Goal: Transaction & Acquisition: Download file/media

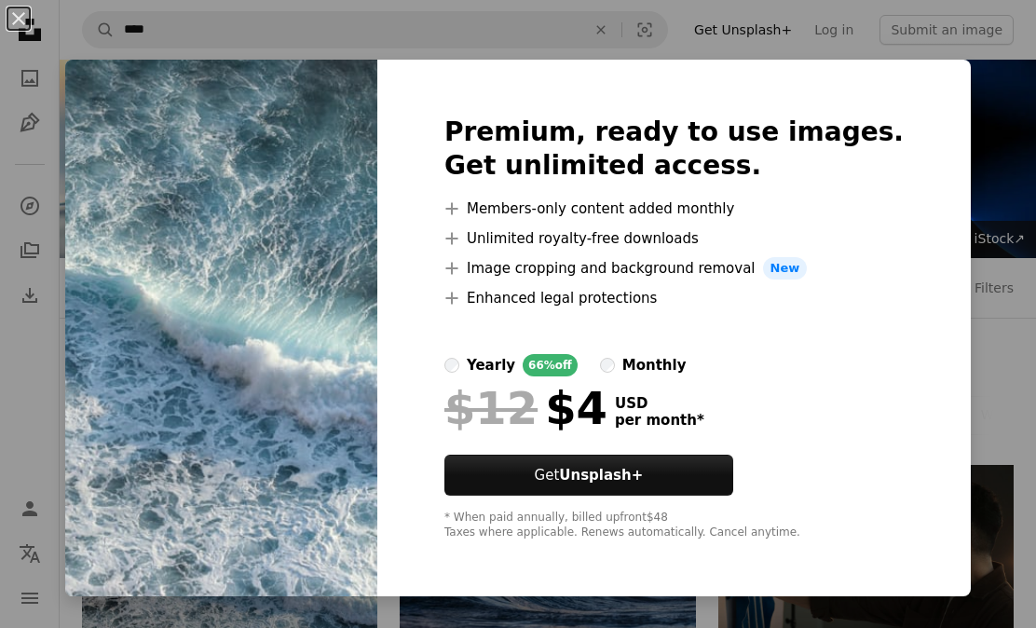
scroll to position [318, 0]
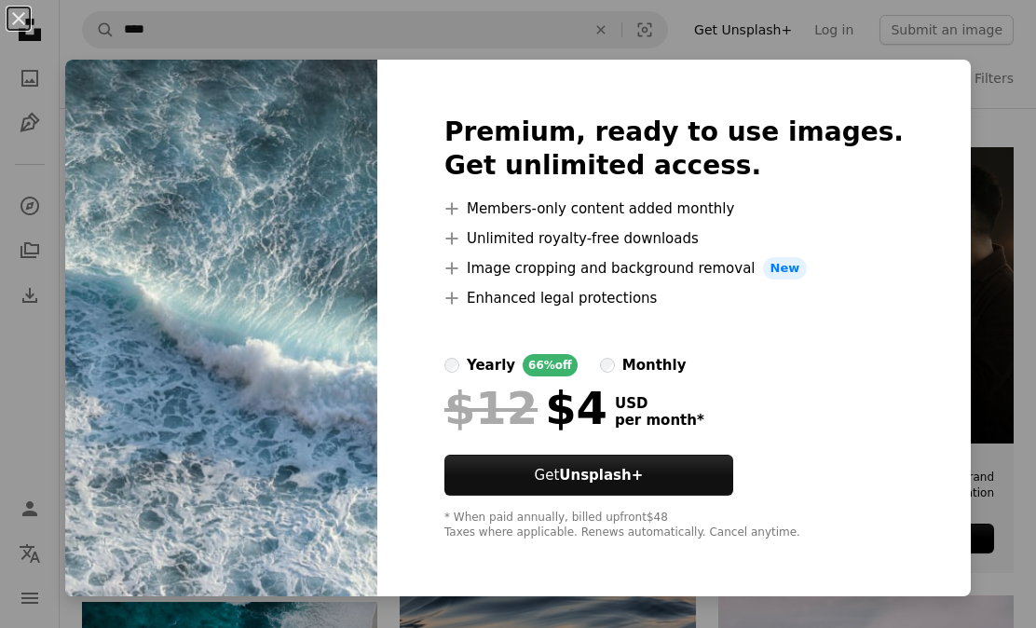
click at [1001, 307] on div "An X shape Premium, ready to use images. Get unlimited access. A plus sign Memb…" at bounding box center [518, 314] width 1036 height 628
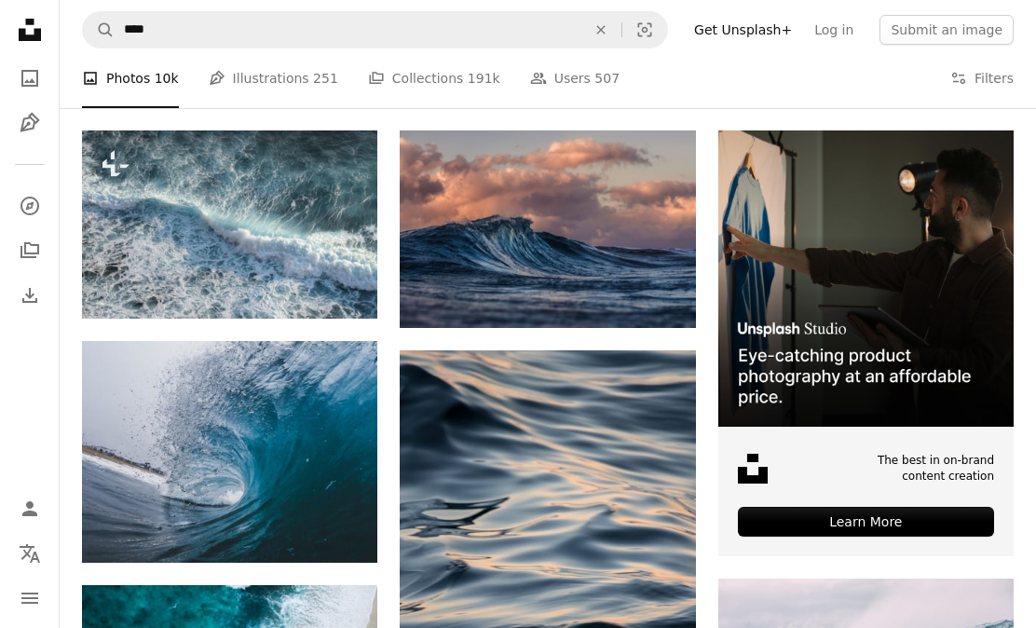
scroll to position [335, 0]
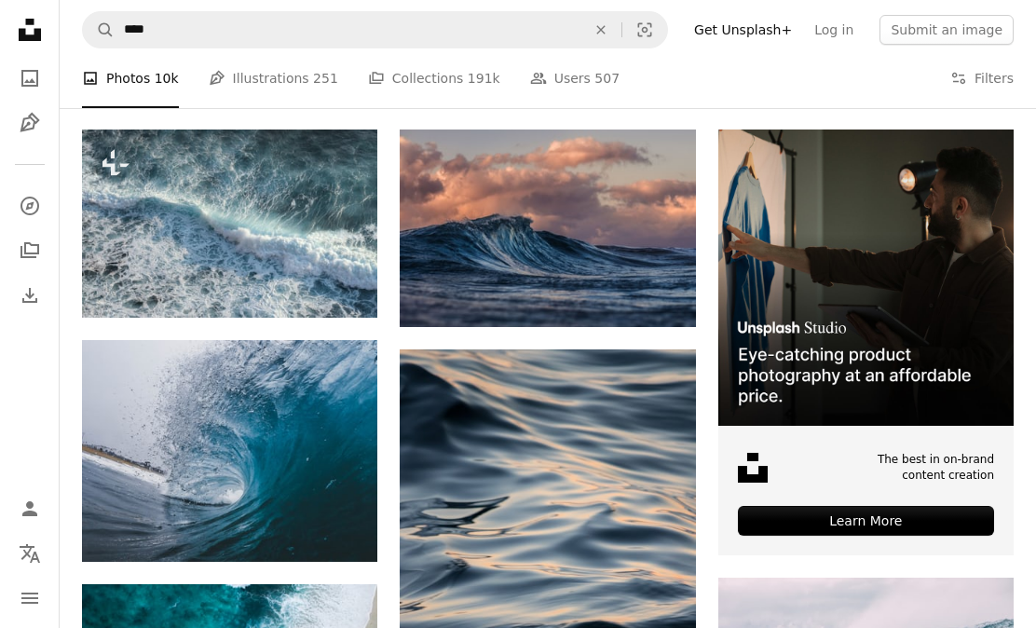
click at [670, 292] on link "Arrow pointing down" at bounding box center [658, 293] width 37 height 30
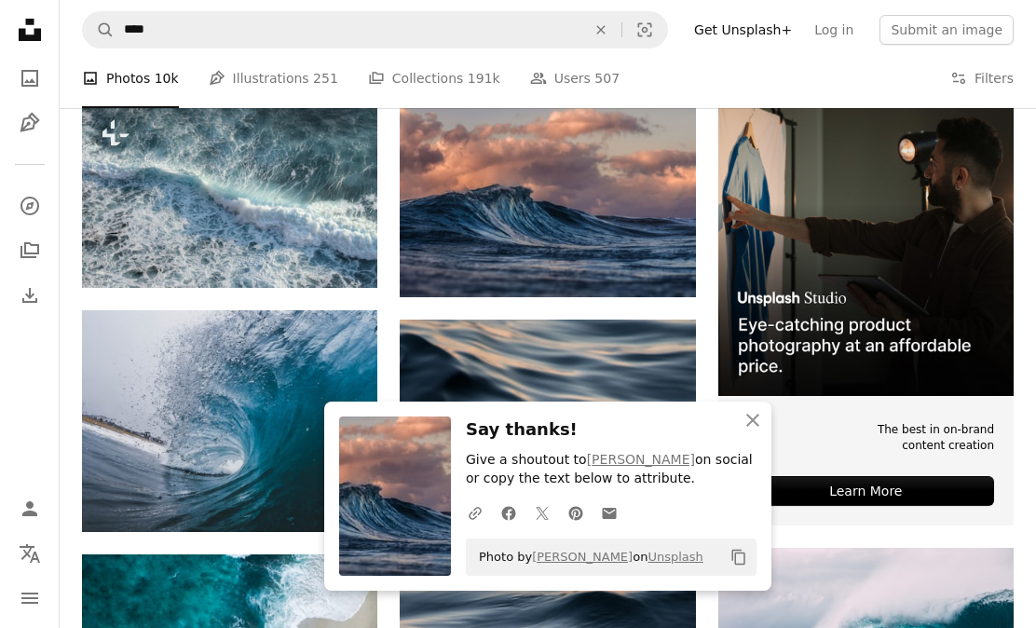
click at [750, 431] on icon "An X shape" at bounding box center [752, 420] width 22 height 22
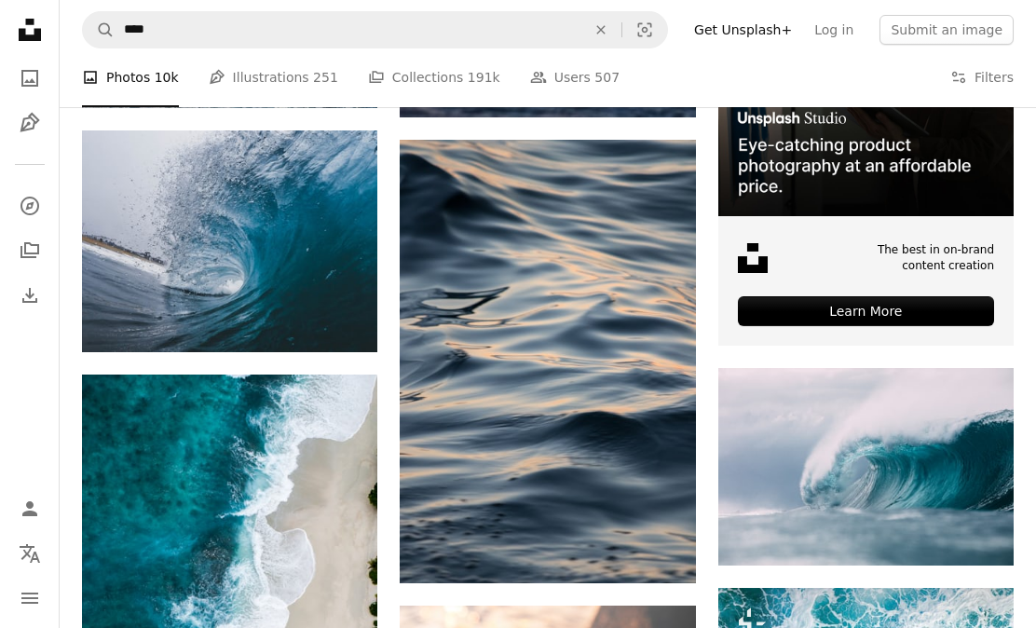
scroll to position [545, 0]
click at [653, 551] on icon "Arrow pointing down" at bounding box center [658, 548] width 15 height 22
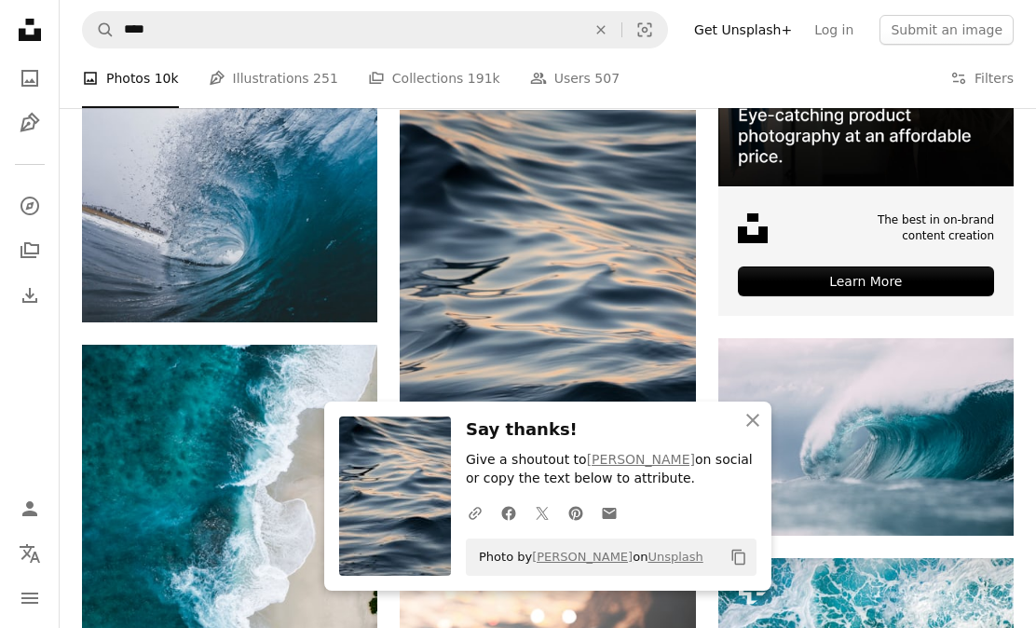
click at [742, 431] on icon "An X shape" at bounding box center [752, 420] width 22 height 22
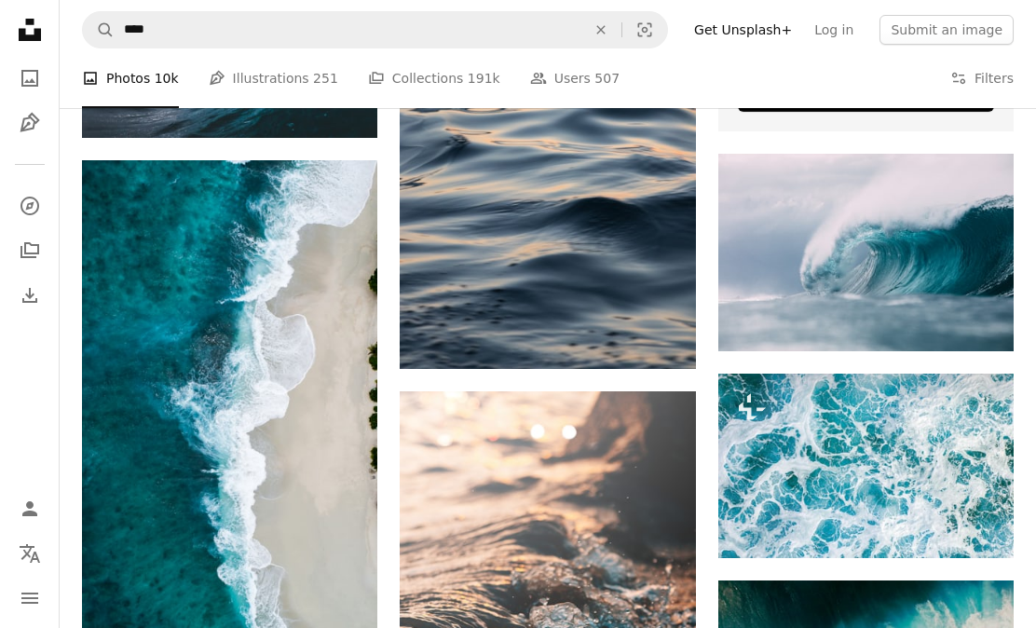
scroll to position [805, 0]
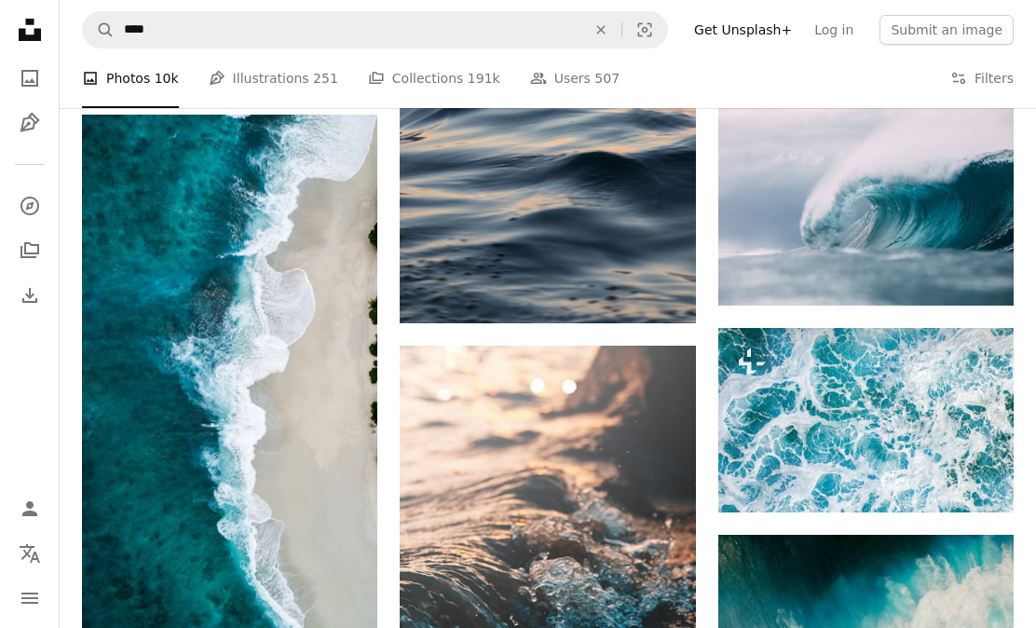
click at [339, 604] on icon "Arrow pointing down" at bounding box center [339, 606] width 15 height 22
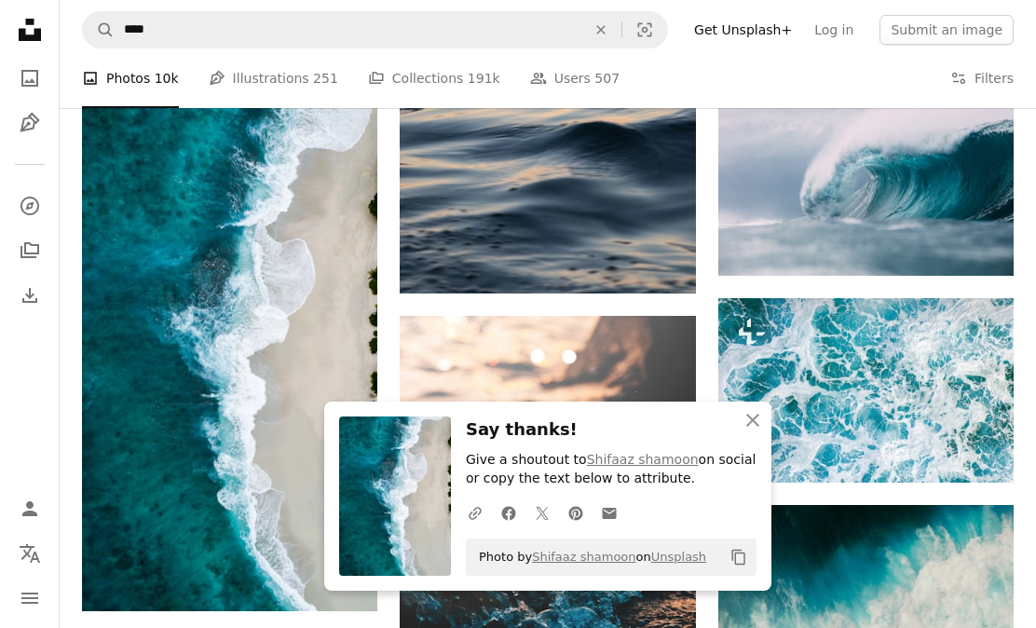
click at [749, 431] on icon "An X shape" at bounding box center [752, 420] width 22 height 22
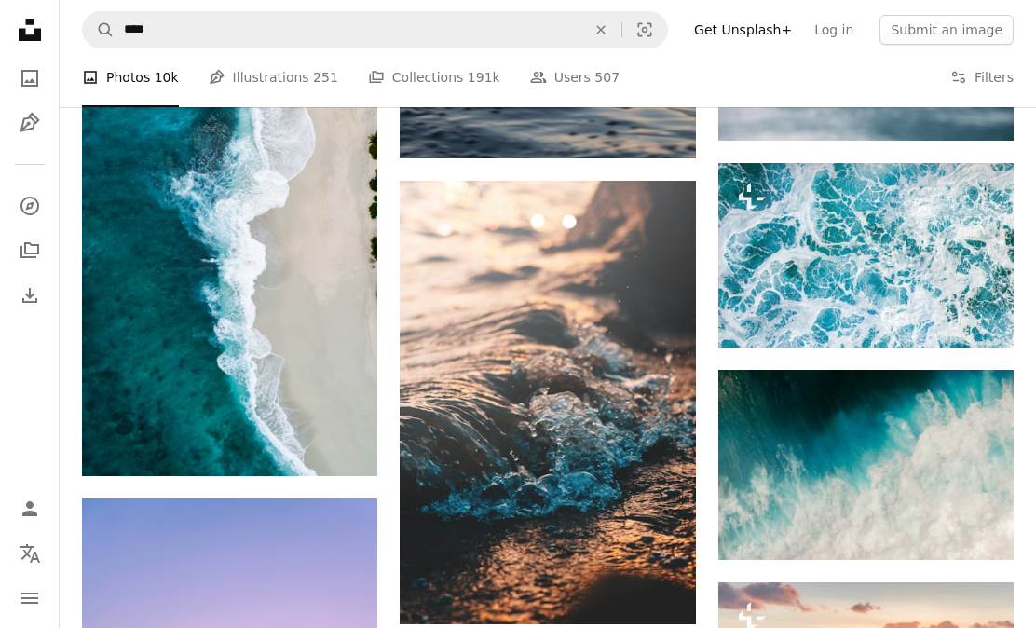
scroll to position [970, 0]
click at [964, 322] on button "A lock Download" at bounding box center [942, 314] width 104 height 30
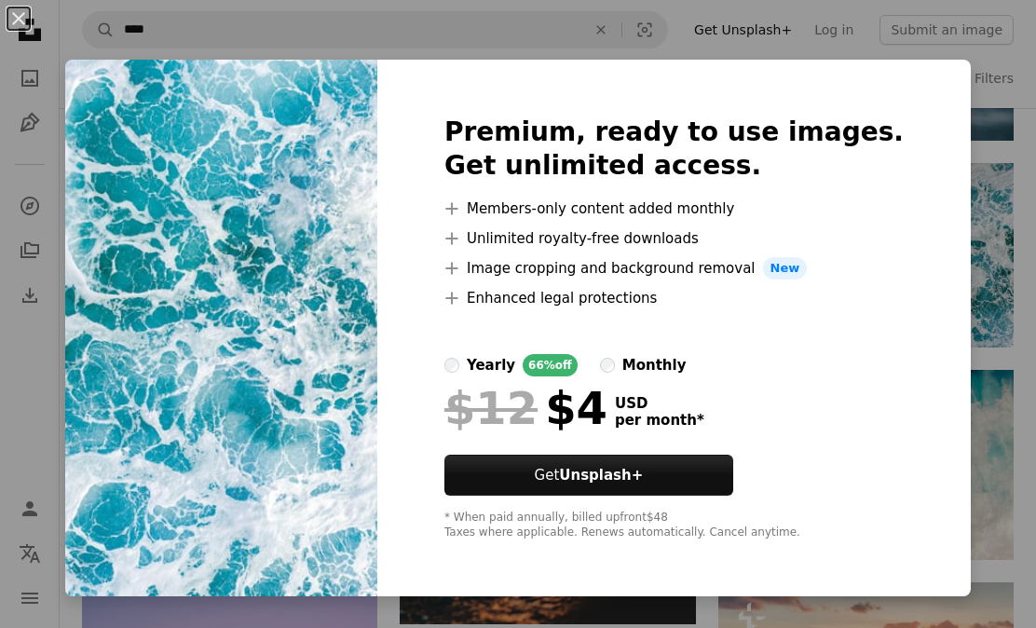
click at [1005, 257] on div "An X shape Premium, ready to use images. Get unlimited access. A plus sign Memb…" at bounding box center [518, 314] width 1036 height 628
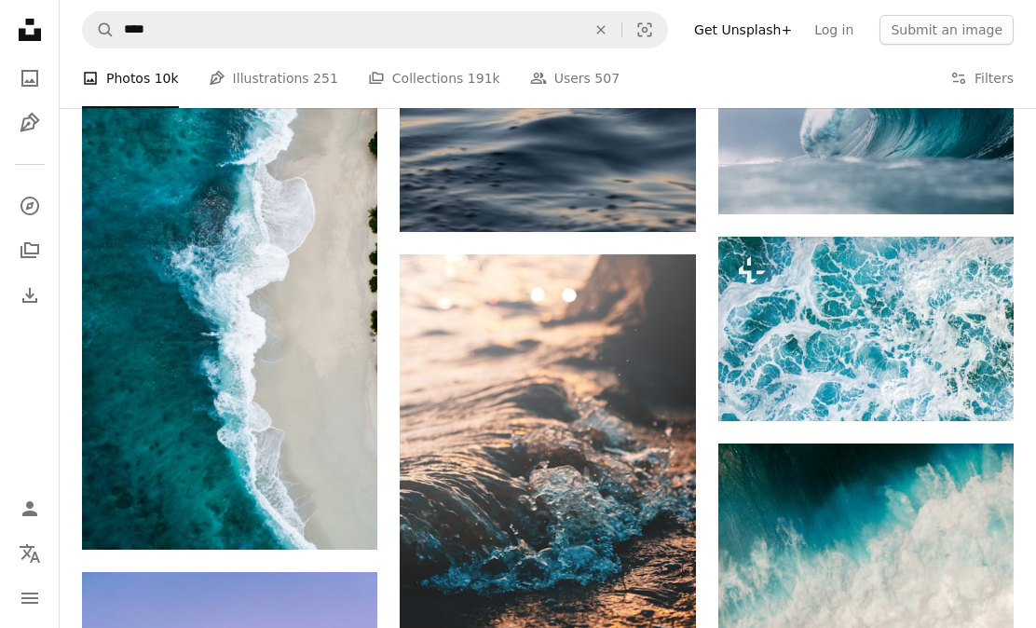
scroll to position [898, 0]
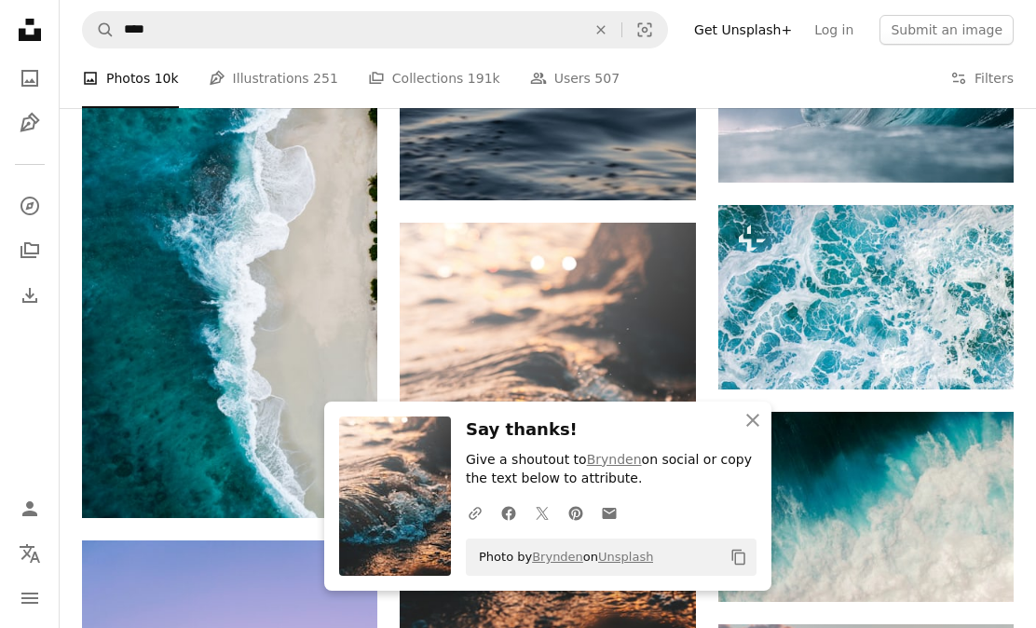
click at [753, 427] on icon "button" at bounding box center [752, 420] width 13 height 13
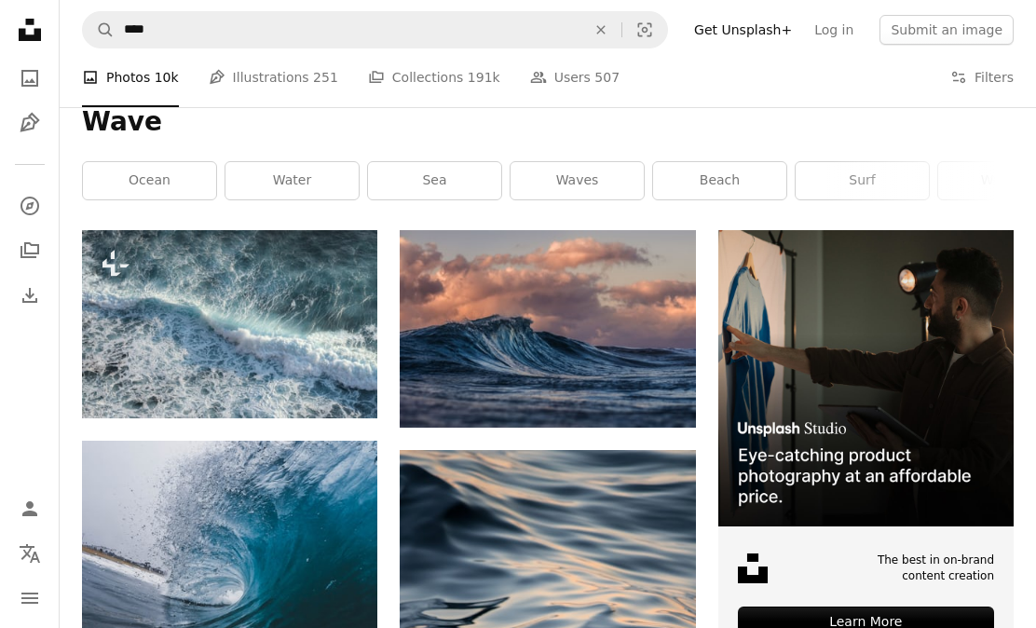
scroll to position [0, 0]
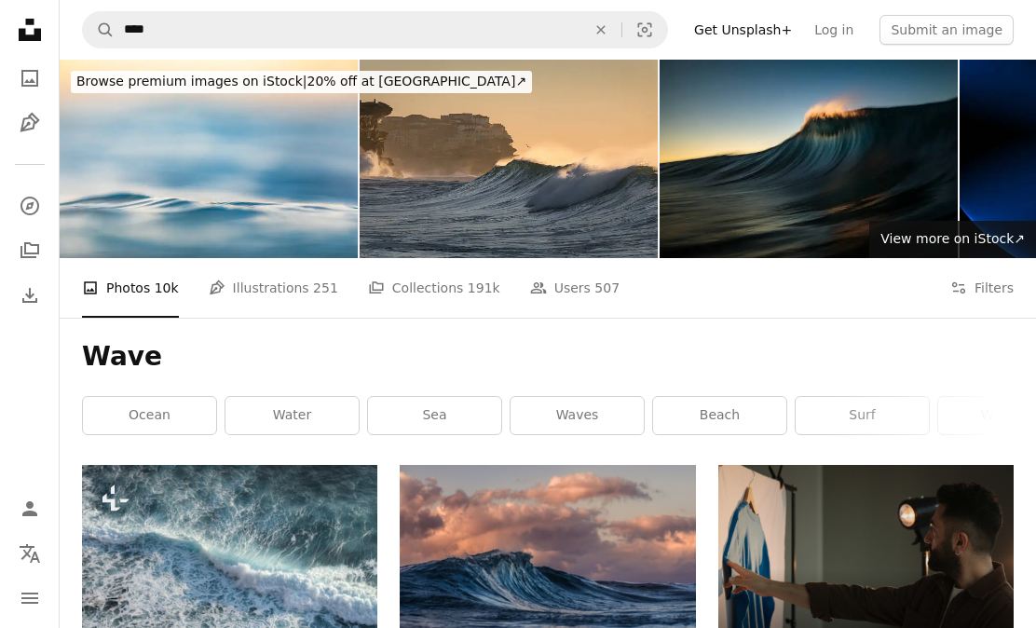
click at [859, 414] on link "surf" at bounding box center [861, 415] width 133 height 37
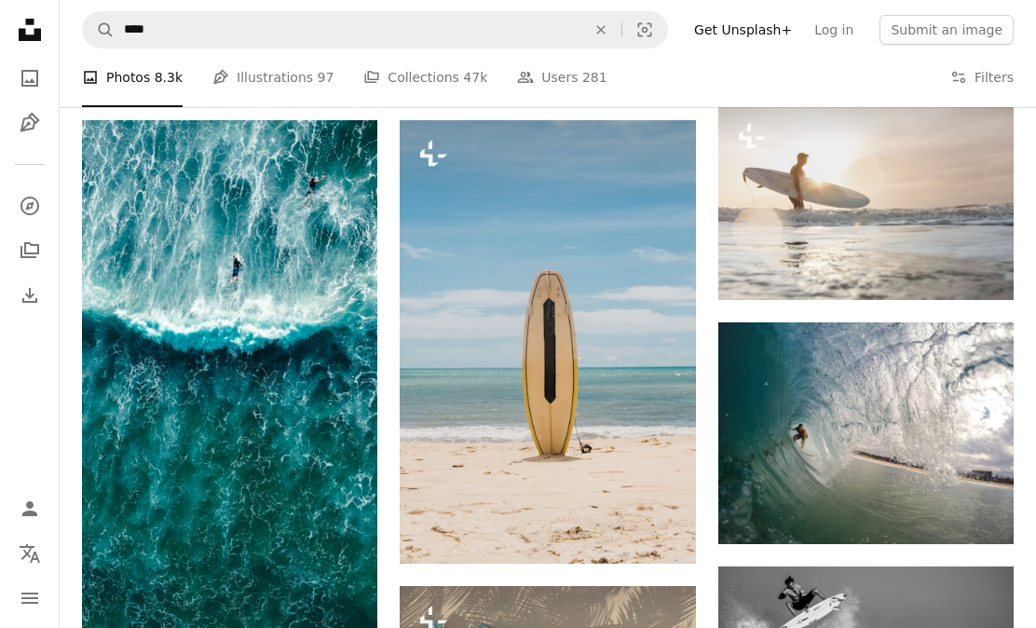
scroll to position [1030, 0]
click at [340, 604] on icon "Download" at bounding box center [340, 610] width 12 height 13
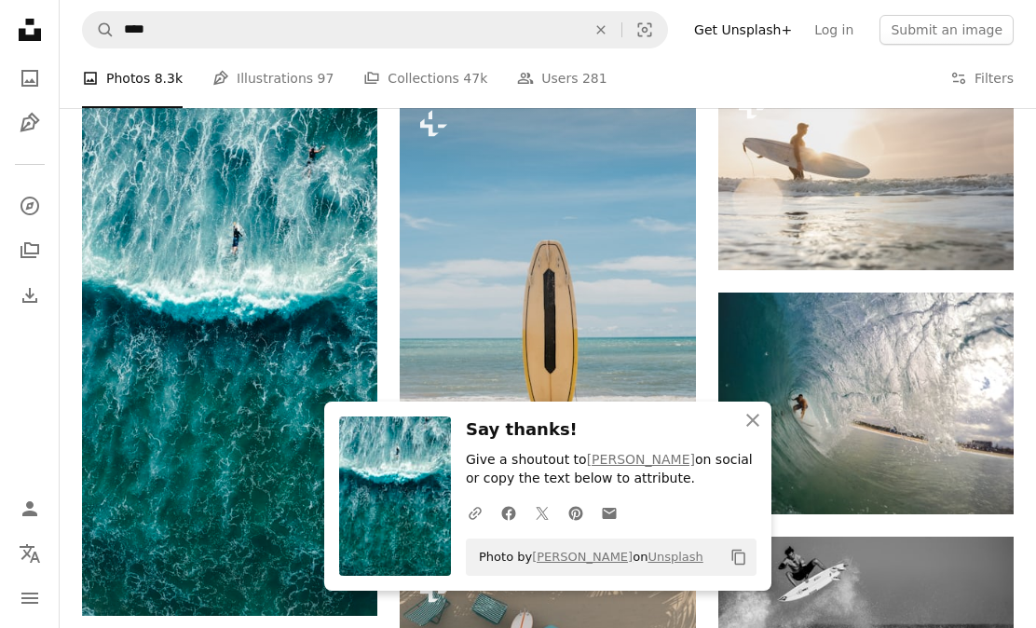
click at [747, 431] on icon "An X shape" at bounding box center [752, 420] width 22 height 22
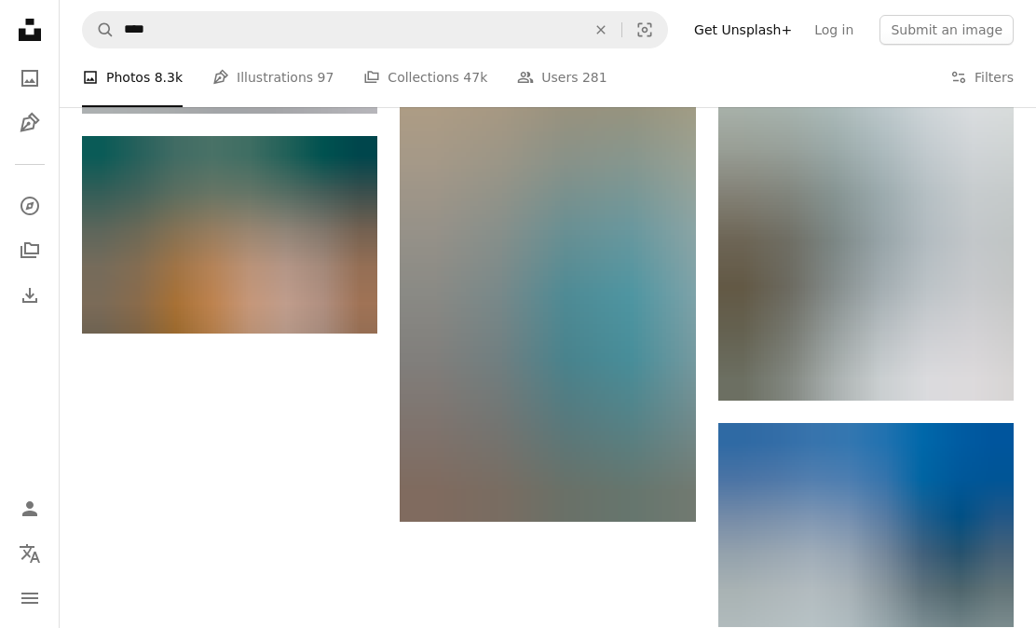
scroll to position [2023, 0]
